Goal: Find specific page/section: Find specific page/section

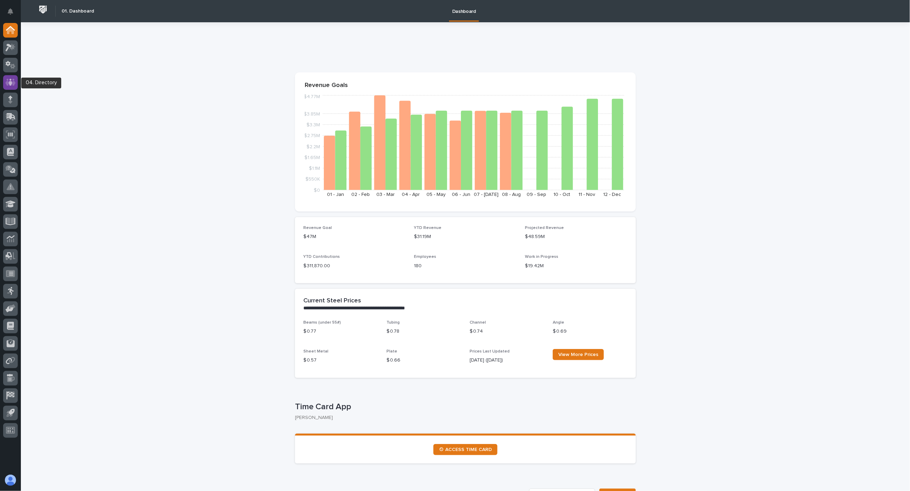
click at [13, 83] on icon at bounding box center [11, 82] width 10 height 7
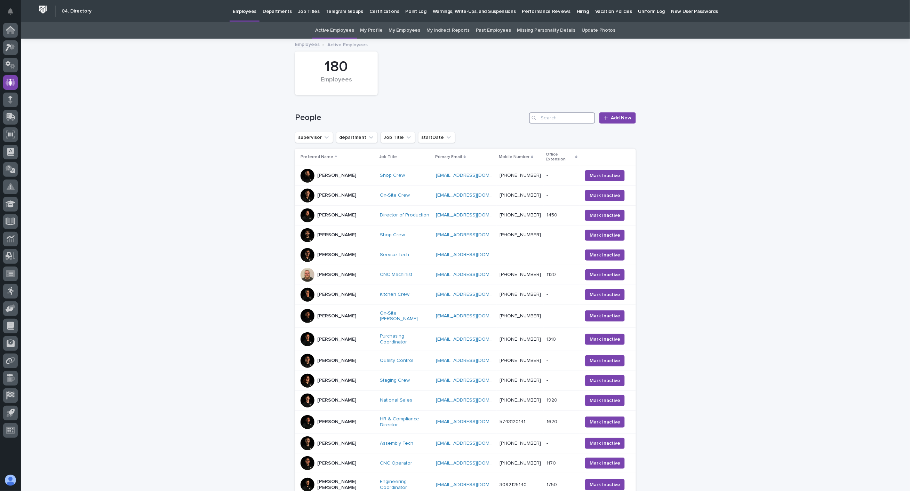
click at [569, 117] on input "Search" at bounding box center [562, 117] width 66 height 11
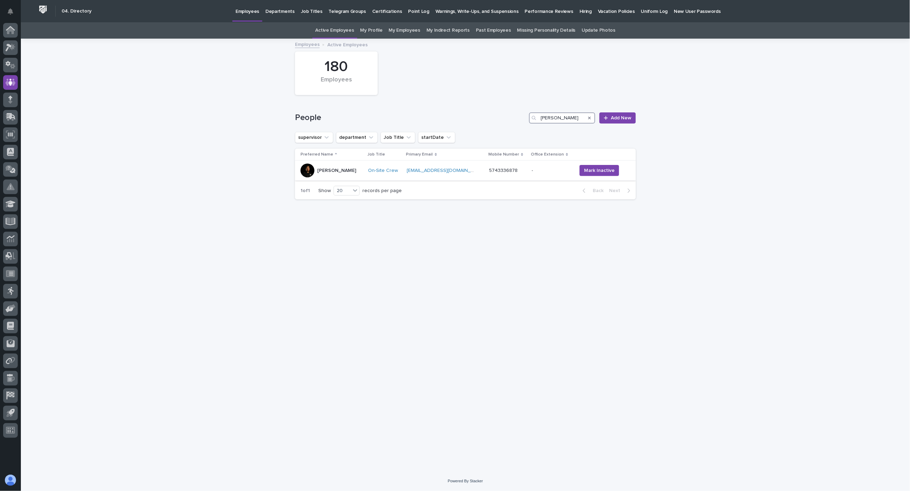
type input "[PERSON_NAME]"
click at [349, 179] on td "[PERSON_NAME]" at bounding box center [330, 171] width 70 height 20
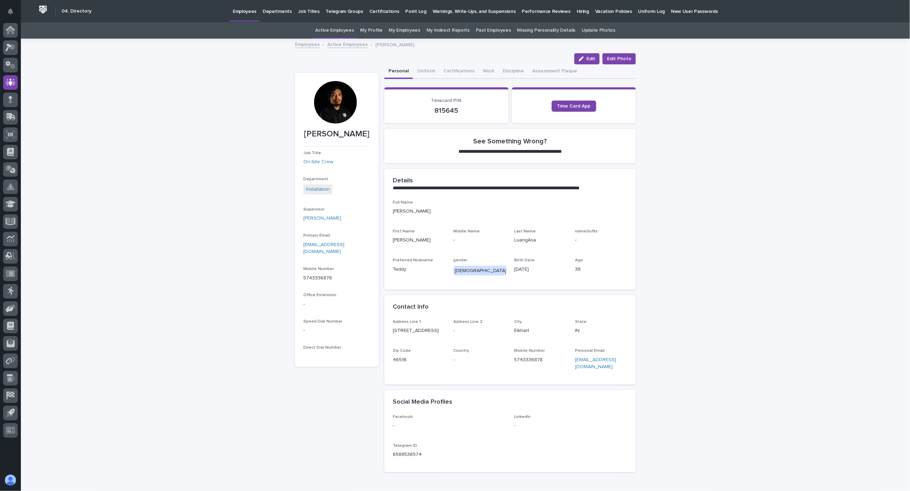
click at [339, 44] on link "Active Employees" at bounding box center [347, 44] width 40 height 8
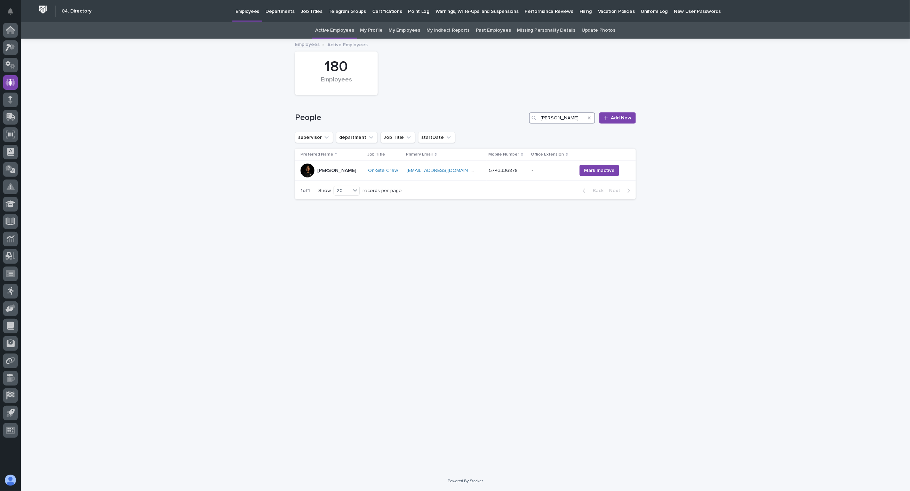
drag, startPoint x: 566, startPoint y: 116, endPoint x: 505, endPoint y: 110, distance: 61.2
click at [505, 110] on div "People luan Add New" at bounding box center [465, 114] width 341 height 33
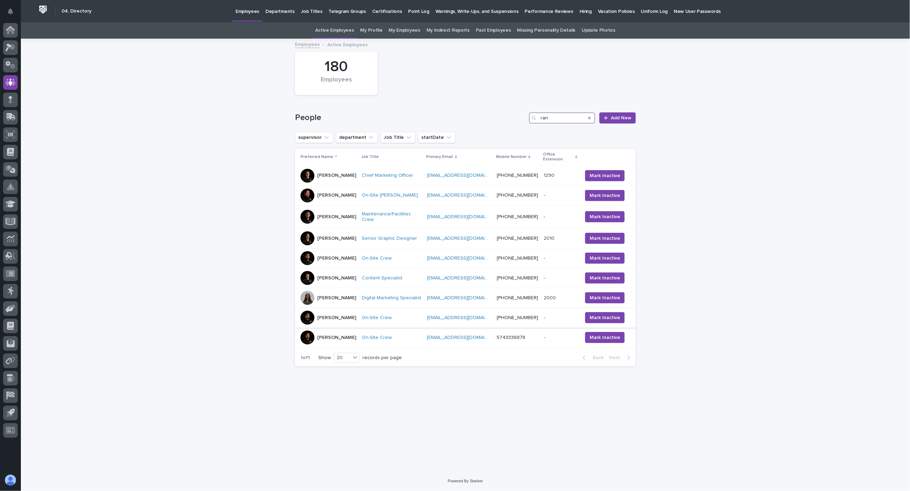
type input "ran"
click at [349, 325] on div "[PERSON_NAME]" at bounding box center [329, 318] width 56 height 14
